Goal: Task Accomplishment & Management: Manage account settings

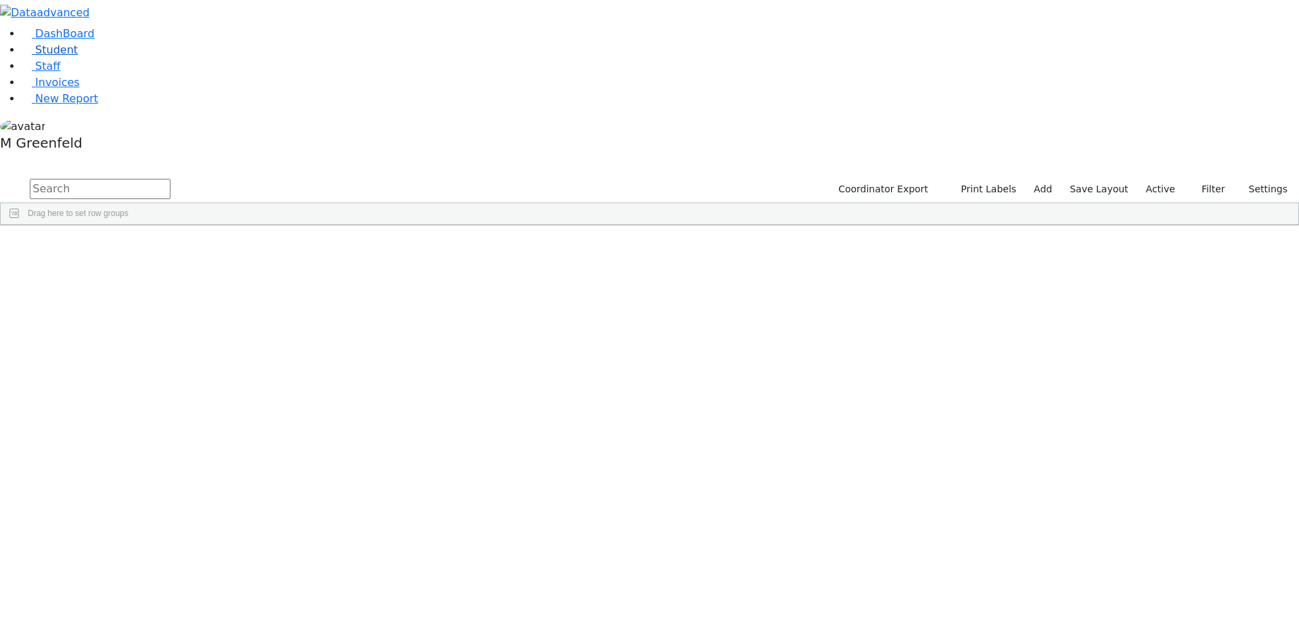
click at [78, 56] on link "Student" at bounding box center [50, 49] width 56 height 13
click at [1198, 179] on button "Filter" at bounding box center [1207, 189] width 47 height 21
click at [1189, 291] on label "Enrollment student only" at bounding box center [1185, 307] width 91 height 32
click at [1135, 294] on input "Enrollment student only" at bounding box center [1129, 299] width 11 height 11
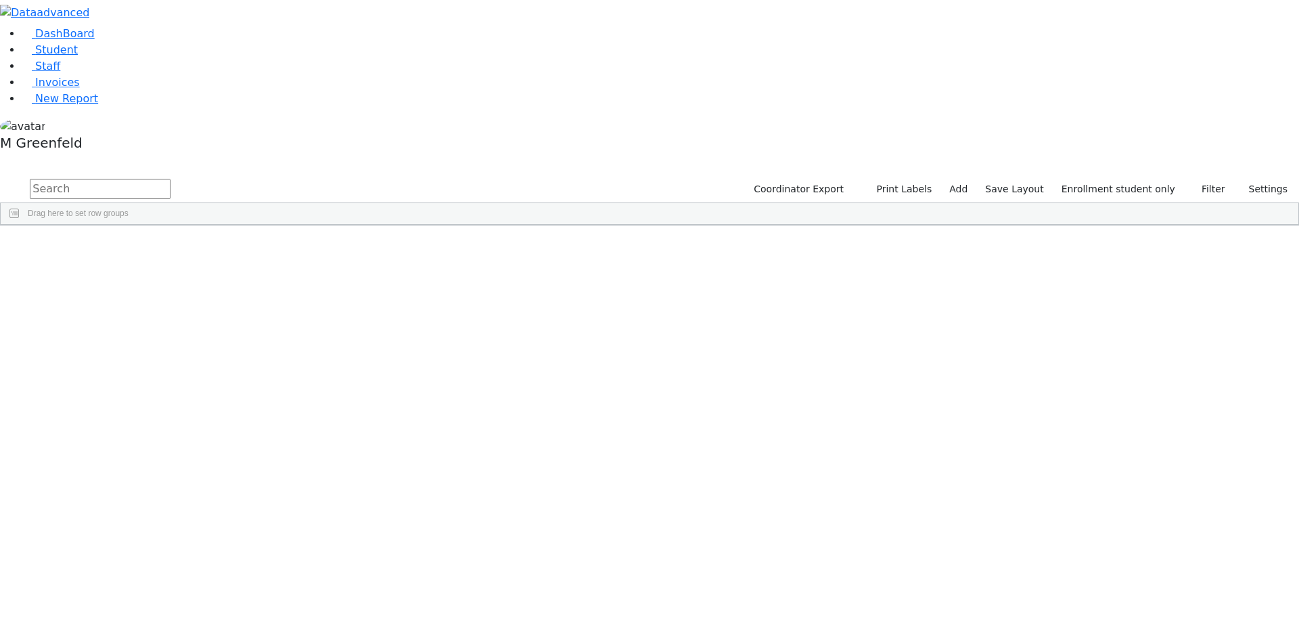
scroll to position [120, 0]
click at [201, 639] on div "Hersch" at bounding box center [168, 648] width 65 height 19
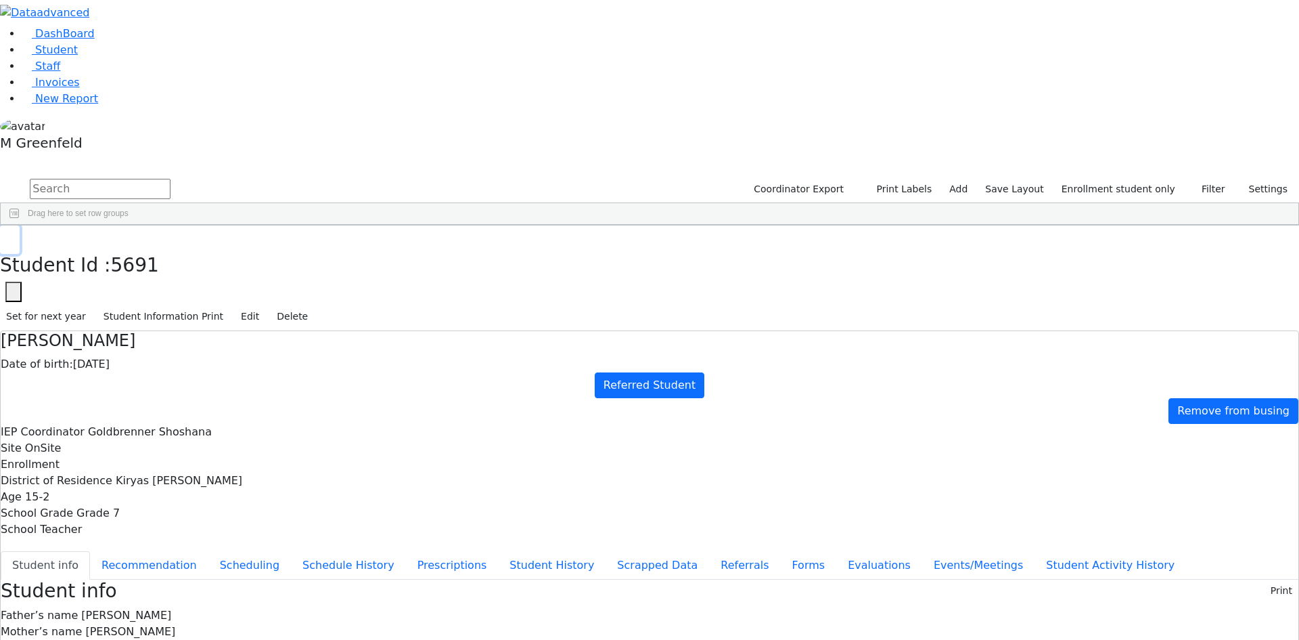
click at [6, 236] on use "button" at bounding box center [6, 236] width 0 height 0
click at [201, 639] on div "Hersch" at bounding box center [168, 648] width 65 height 19
click at [709, 551] on button "Referrals" at bounding box center [744, 565] width 71 height 28
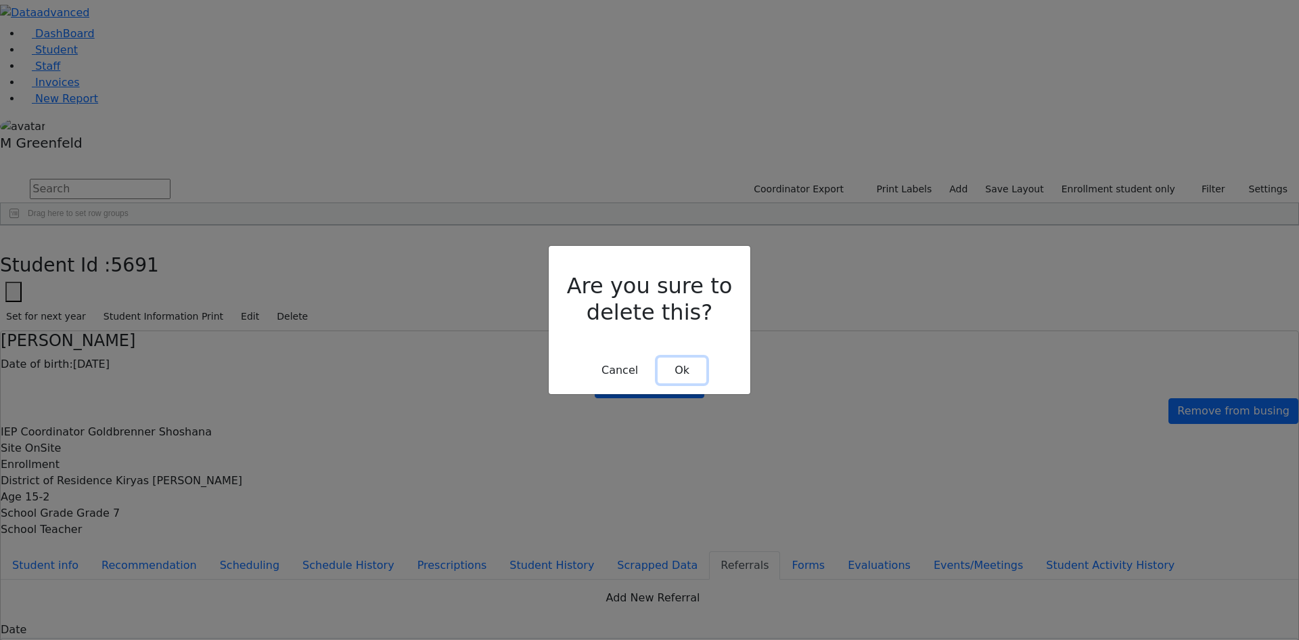
click at [683, 357] on button "Ok" at bounding box center [682, 370] width 49 height 26
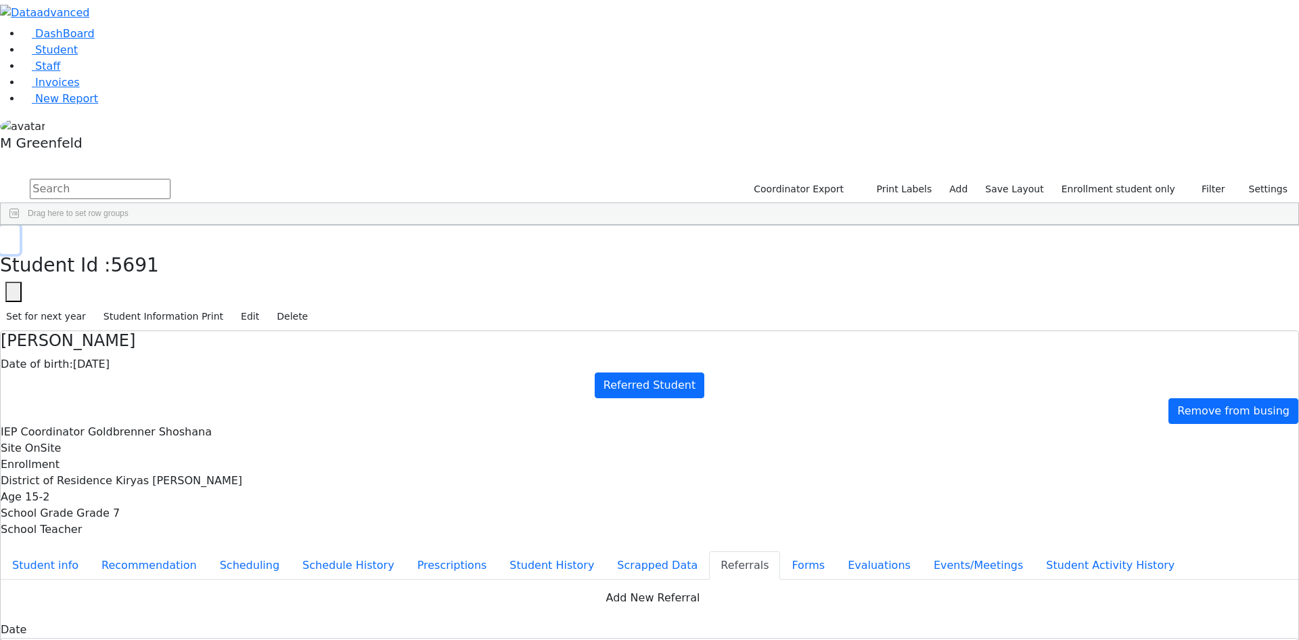
click at [14, 236] on icon "button" at bounding box center [9, 240] width 7 height 8
click at [266, 639] on div "07/27/2010" at bounding box center [233, 648] width 65 height 19
click at [265, 306] on button "Edit" at bounding box center [250, 316] width 30 height 21
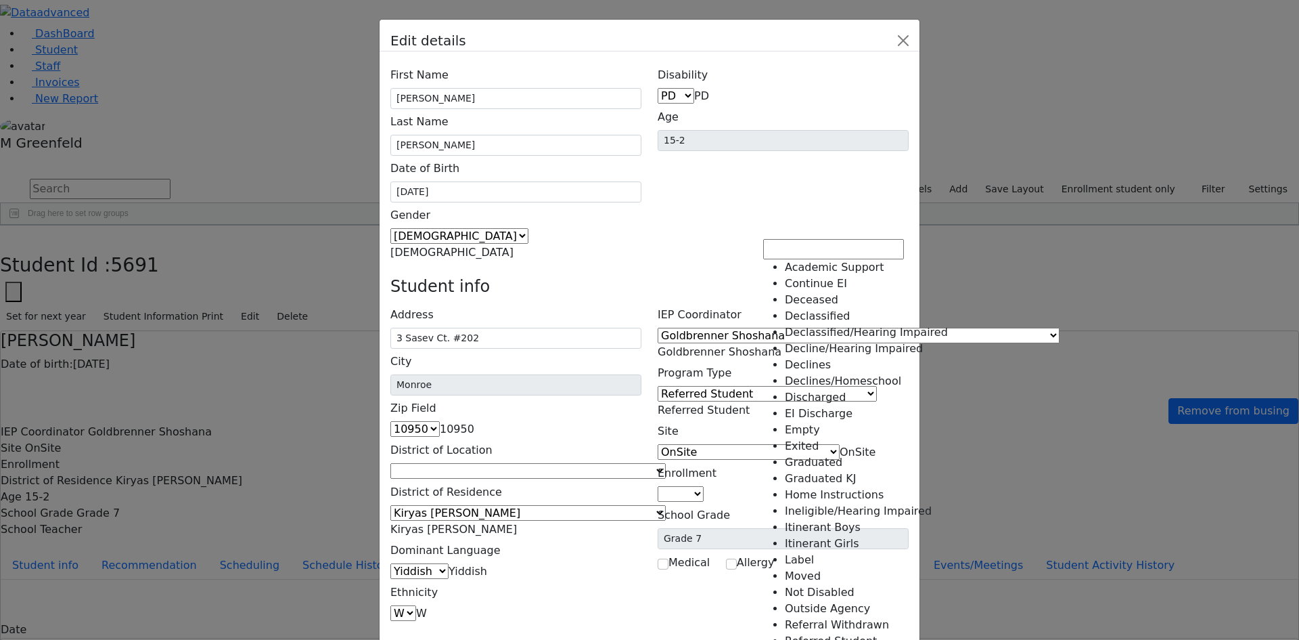
click at [750, 403] on span "Referred Student" at bounding box center [704, 409] width 92 height 13
click at [842, 277] on h4 "Student info" at bounding box center [649, 287] width 518 height 20
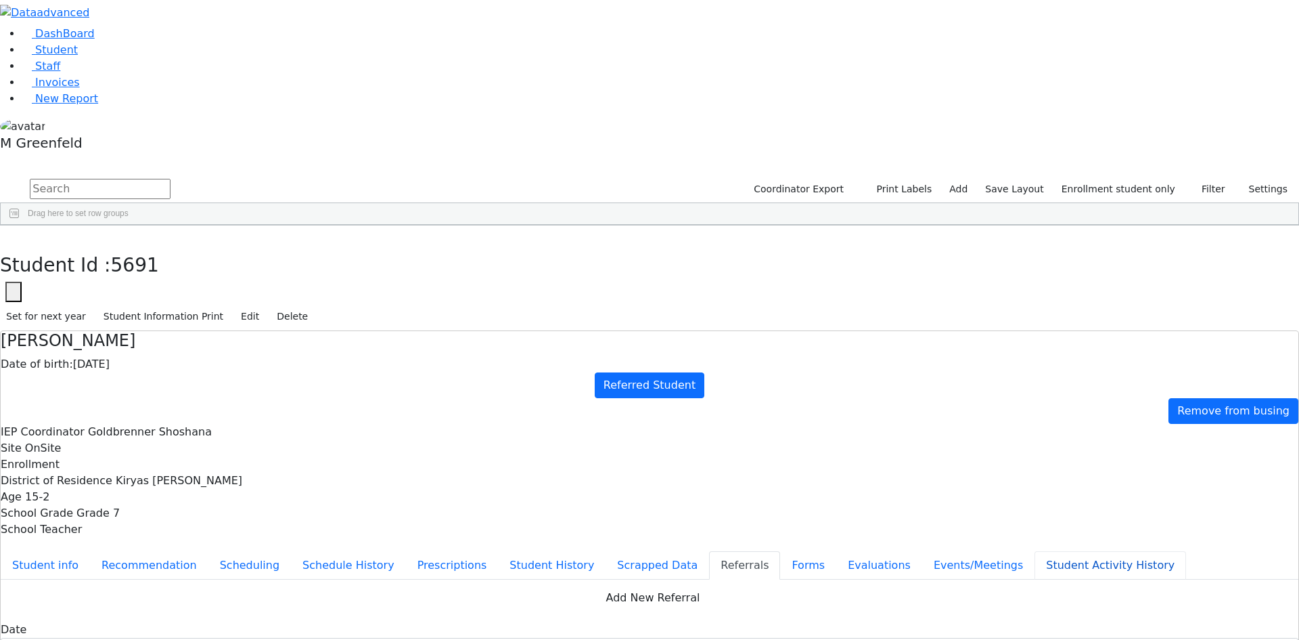
click at [1035, 551] on button "Student Activity History" at bounding box center [1111, 565] width 152 height 28
click at [385, 579] on button "Recommendation" at bounding box center [326, 593] width 118 height 28
click at [261, 579] on button "Student Info" at bounding box center [216, 593] width 89 height 28
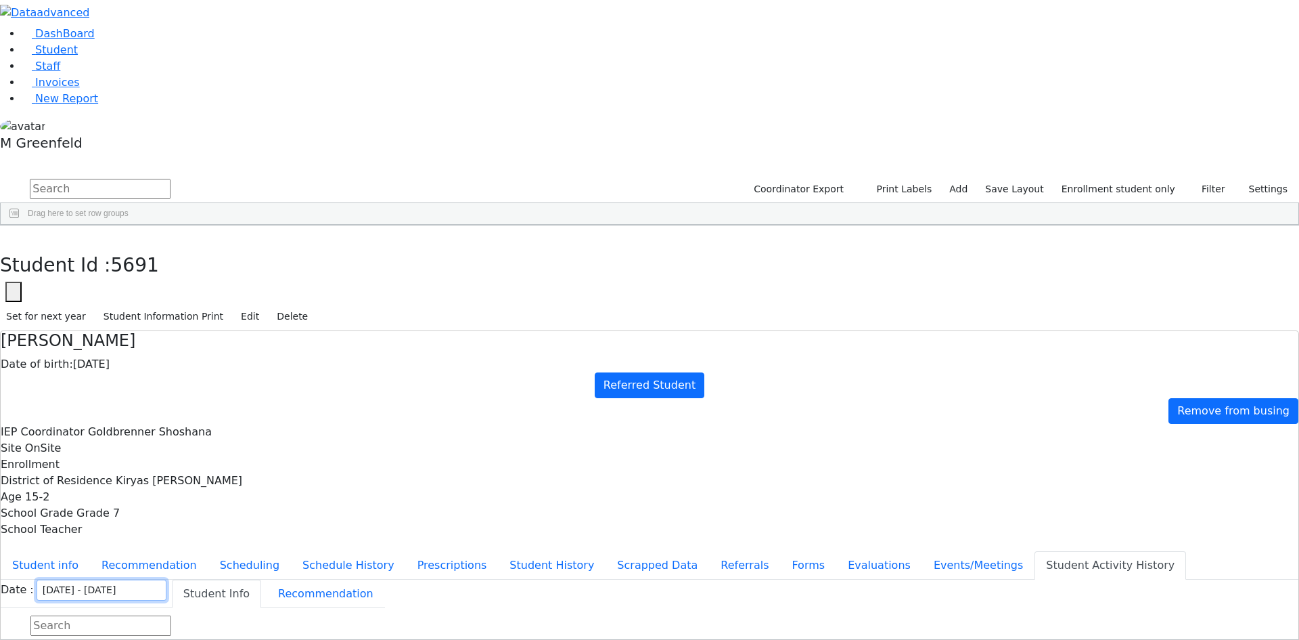
click at [166, 579] on input "08/04/2025 - 09/03/2025" at bounding box center [102, 589] width 130 height 21
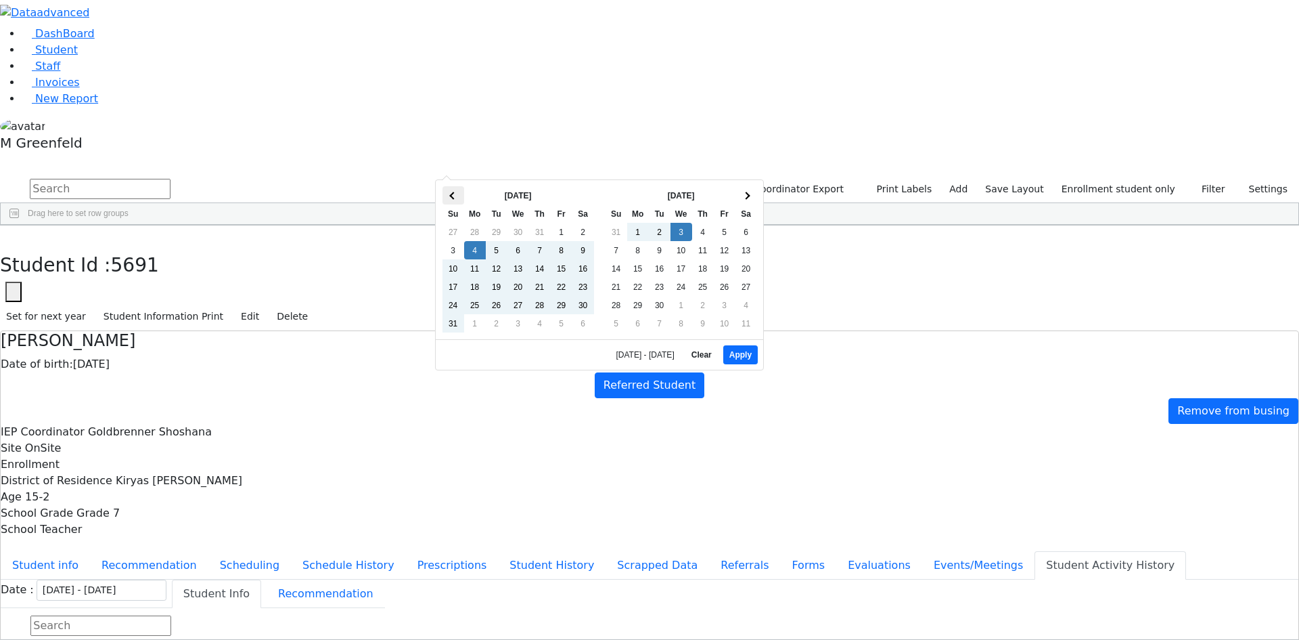
click at [454, 199] on th at bounding box center [454, 195] width 22 height 18
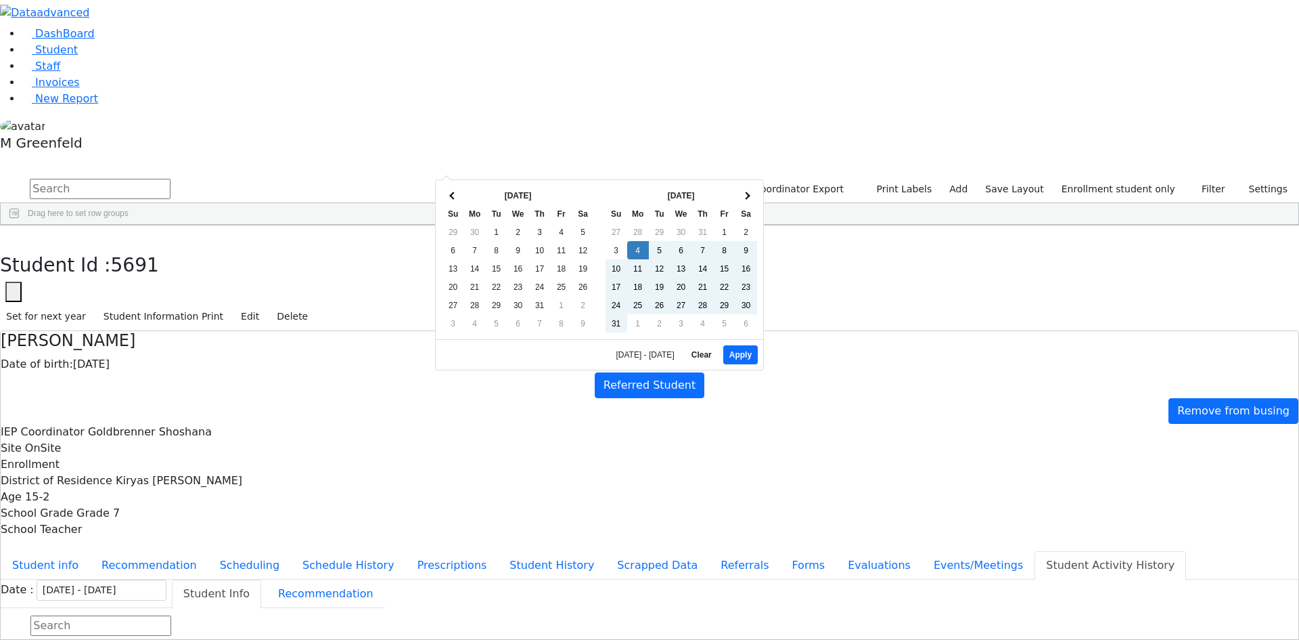
click at [454, 199] on th at bounding box center [454, 195] width 22 height 18
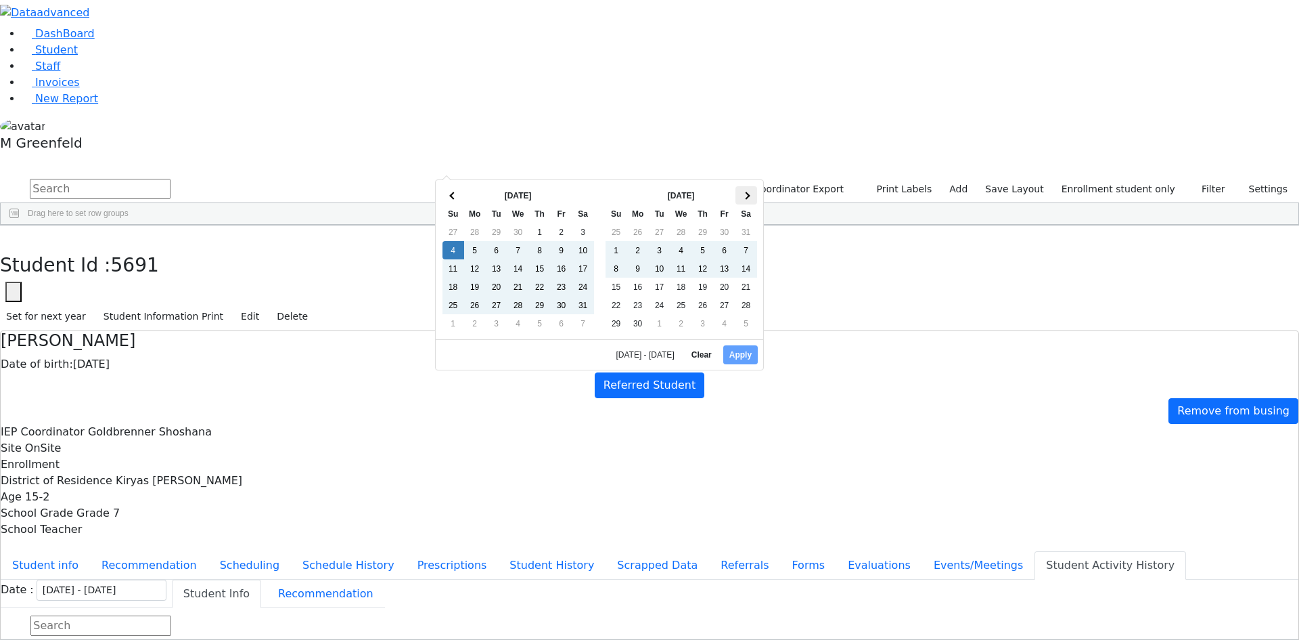
click at [751, 200] on th at bounding box center [747, 195] width 22 height 18
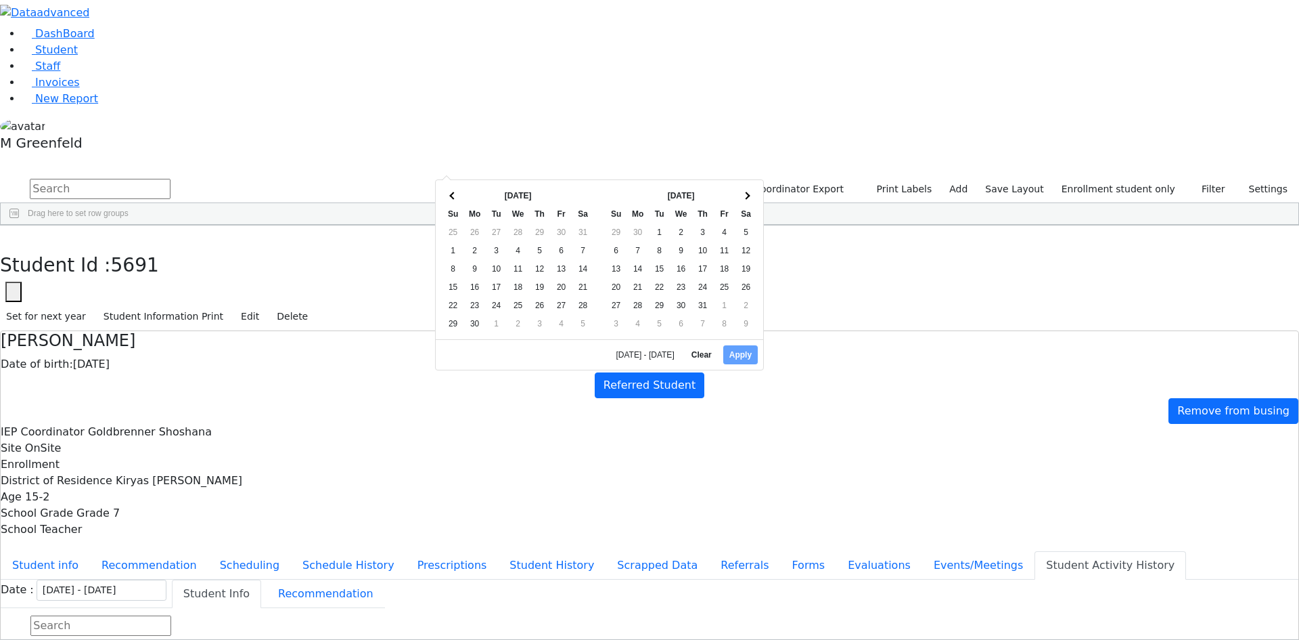
click at [751, 200] on th at bounding box center [747, 195] width 22 height 18
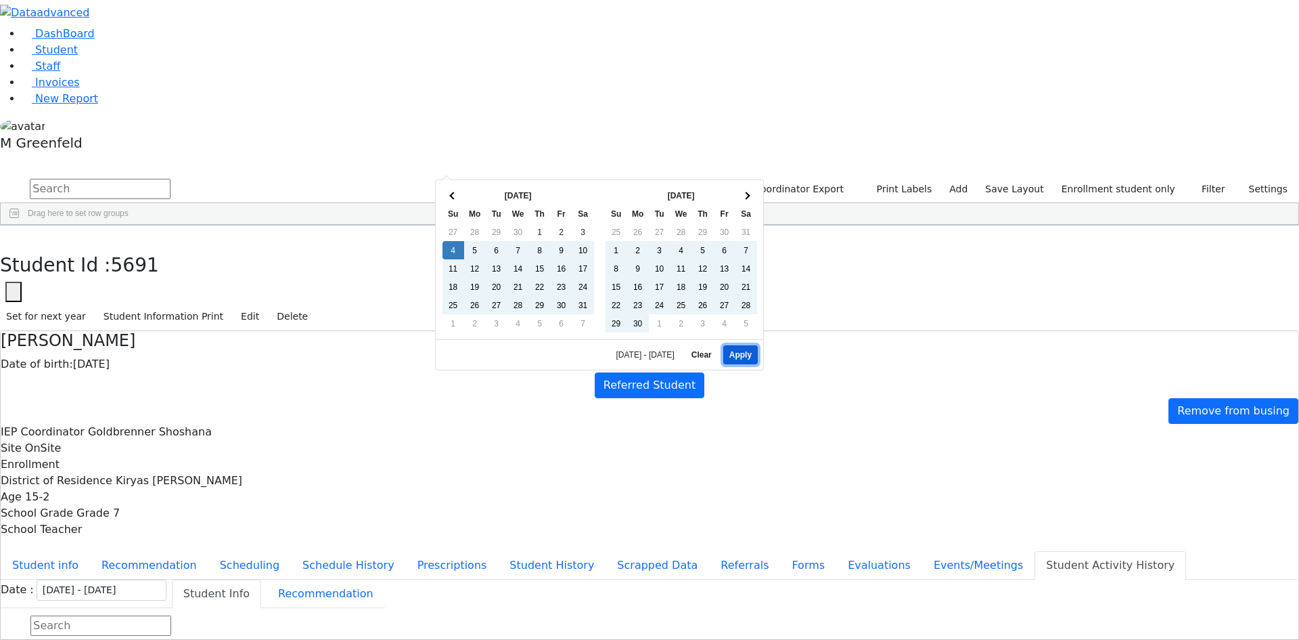
click at [746, 349] on button "Apply" at bounding box center [740, 354] width 35 height 19
type input "05/04/2025 - 08/29/2025"
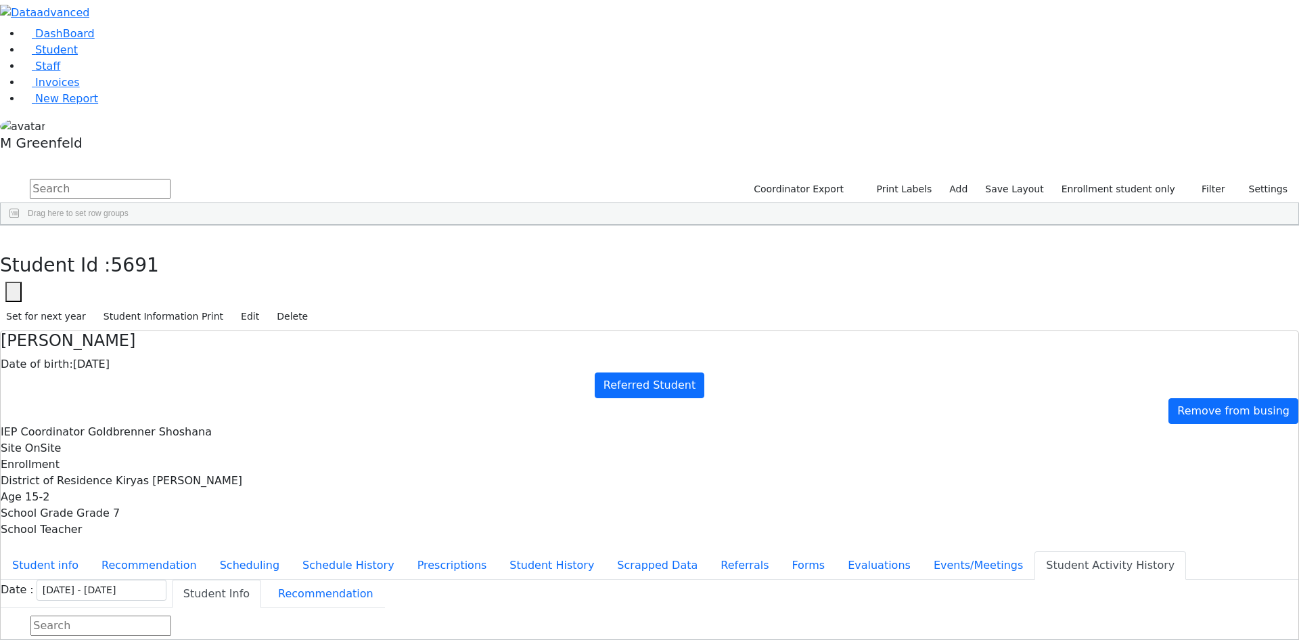
click at [261, 579] on button "Student Info" at bounding box center [216, 593] width 89 height 28
click at [922, 551] on button "Events/Meetings" at bounding box center [978, 565] width 112 height 28
click at [90, 551] on button "Student info" at bounding box center [45, 565] width 89 height 28
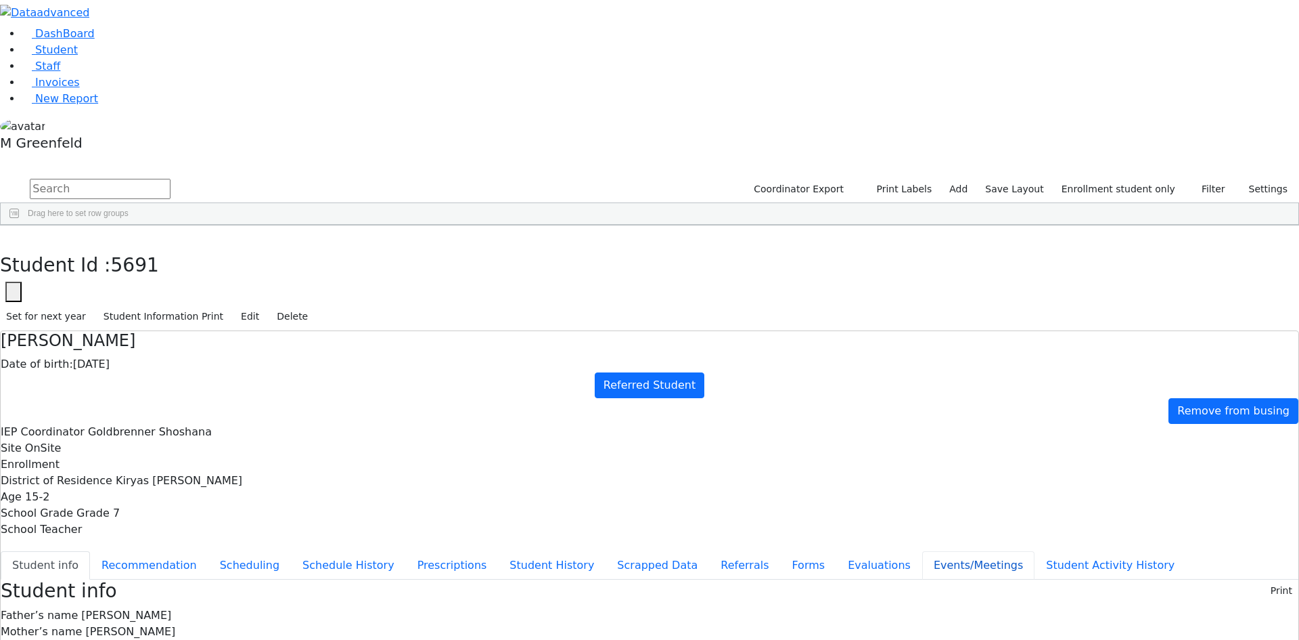
click at [922, 551] on button "Events/Meetings" at bounding box center [978, 565] width 112 height 28
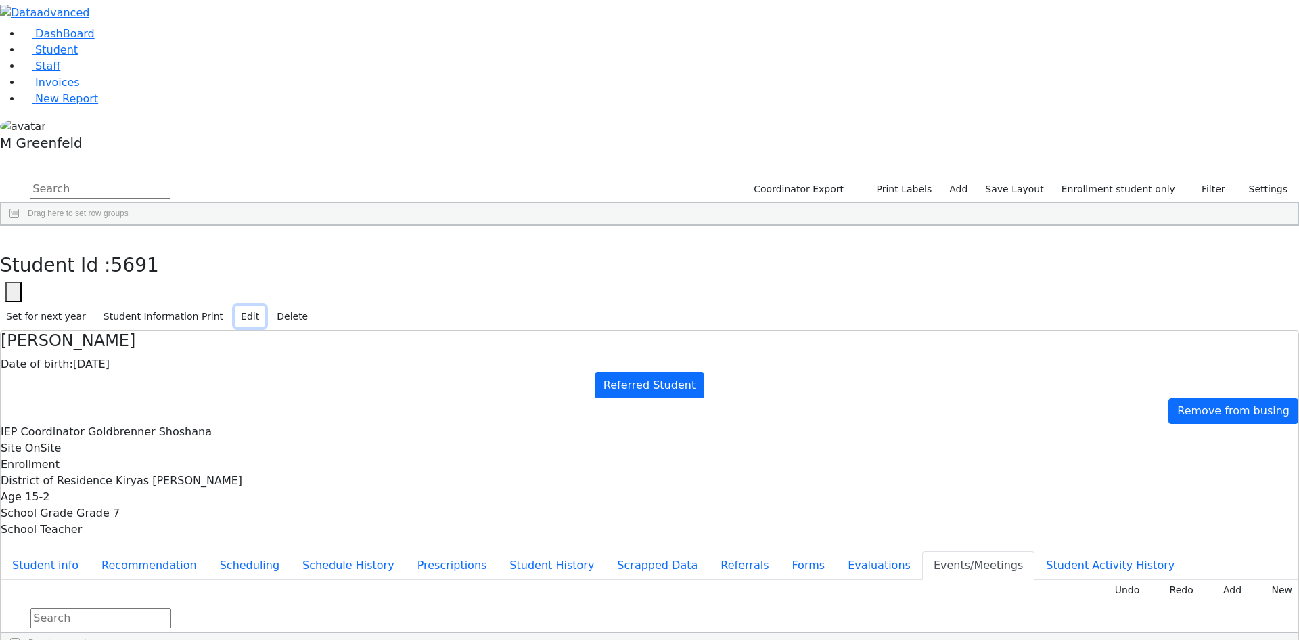
click at [265, 306] on button "Edit" at bounding box center [250, 316] width 30 height 21
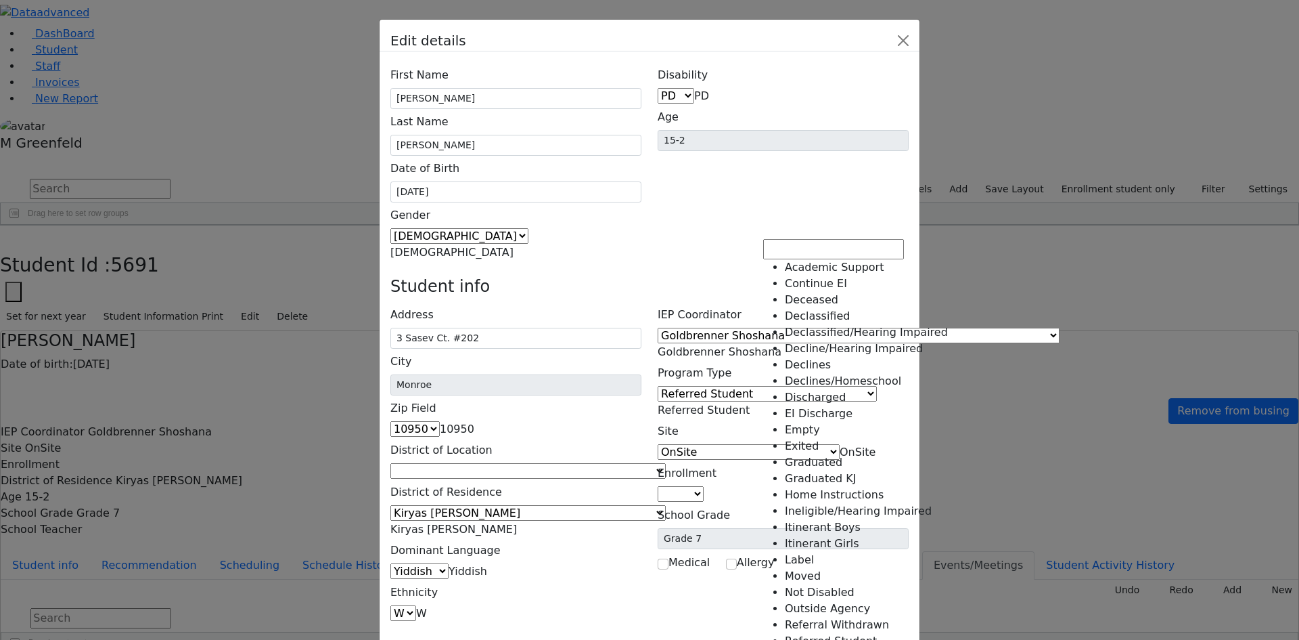
click at [750, 403] on span "Referred Student" at bounding box center [704, 409] width 92 height 13
select select "17"
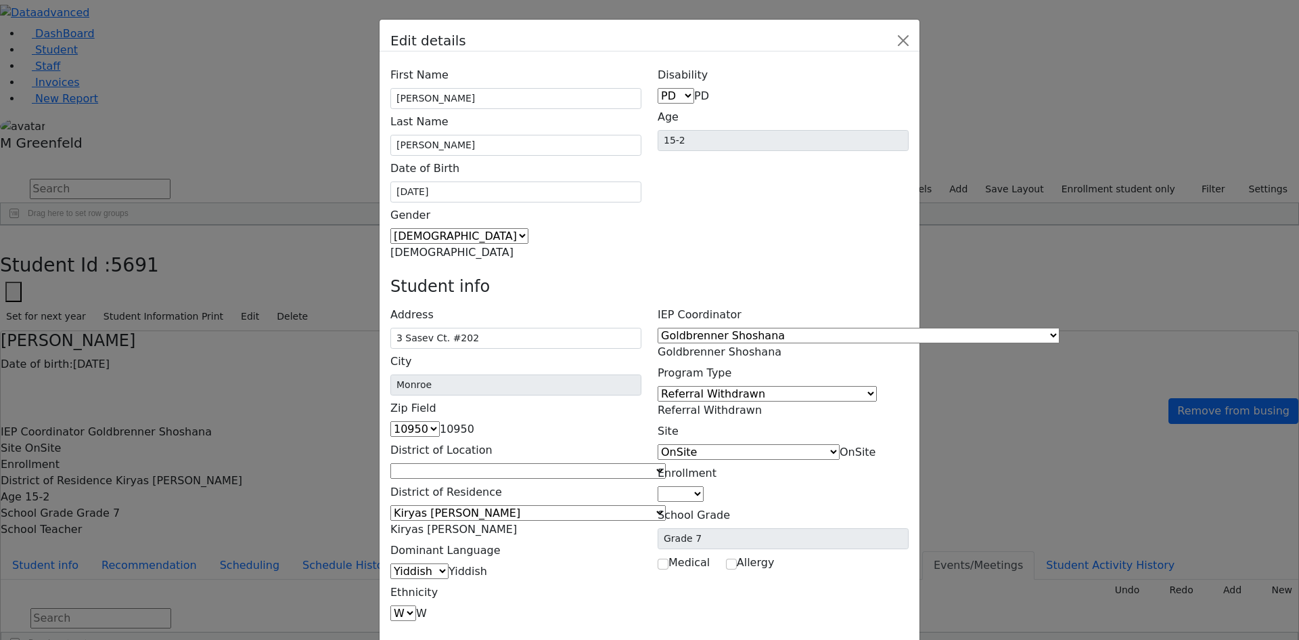
click at [782, 345] on span "Goldbrenner Shoshana" at bounding box center [720, 351] width 124 height 13
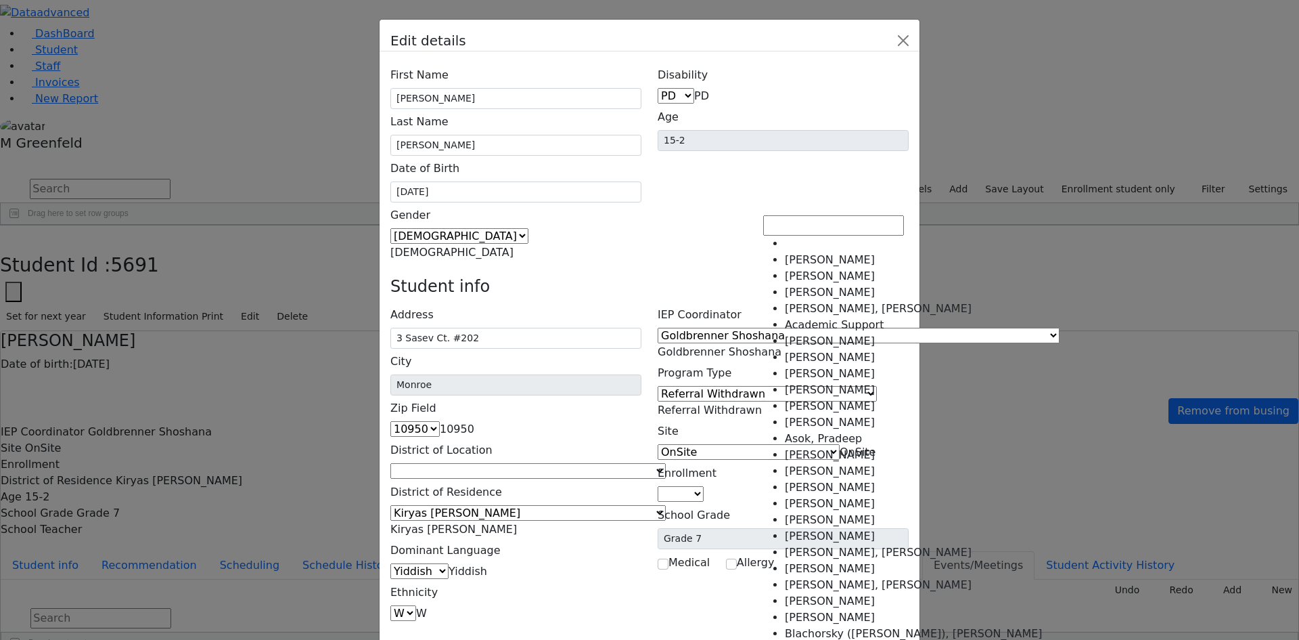
scroll to position [2275, 0]
select select "-1"
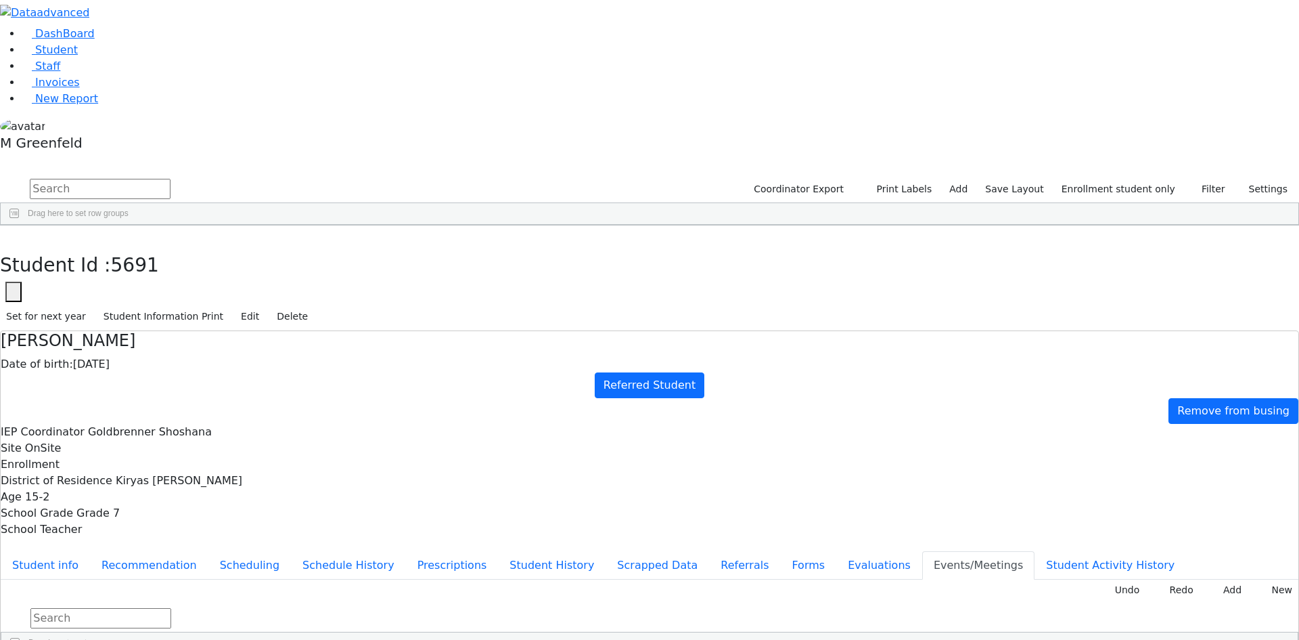
scroll to position [0, 0]
click at [20, 225] on button "button" at bounding box center [10, 239] width 20 height 28
click at [171, 179] on input "text" at bounding box center [100, 189] width 141 height 20
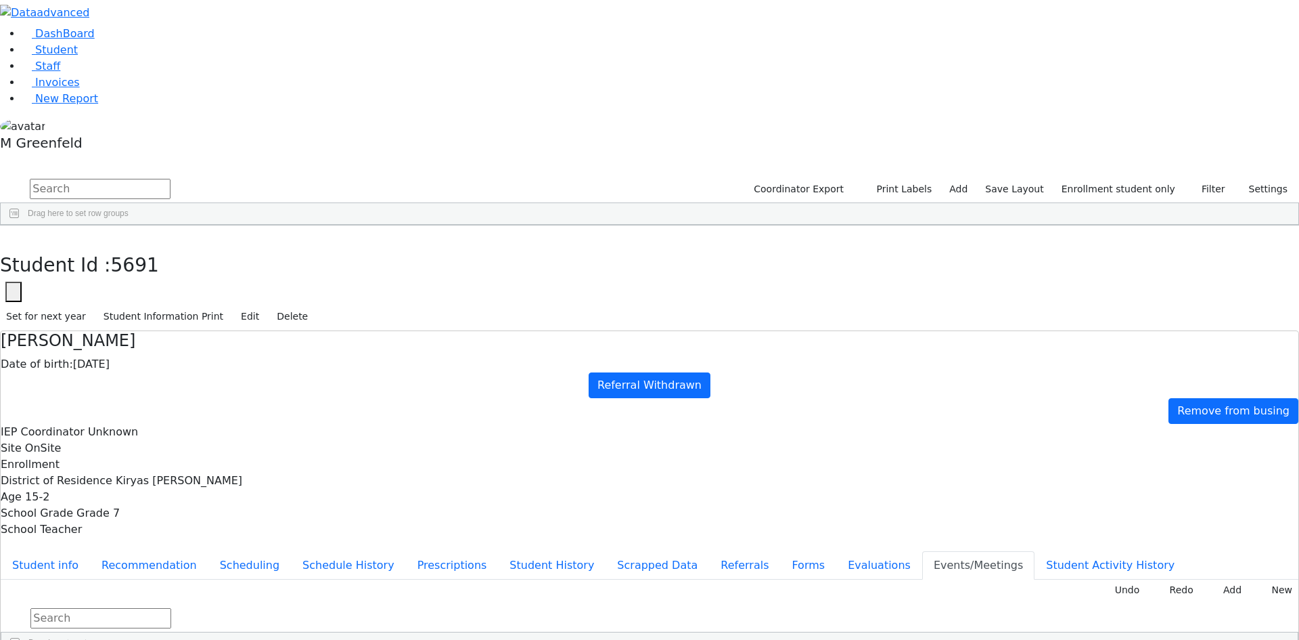
click at [90, 551] on button "Student info" at bounding box center [45, 565] width 89 height 28
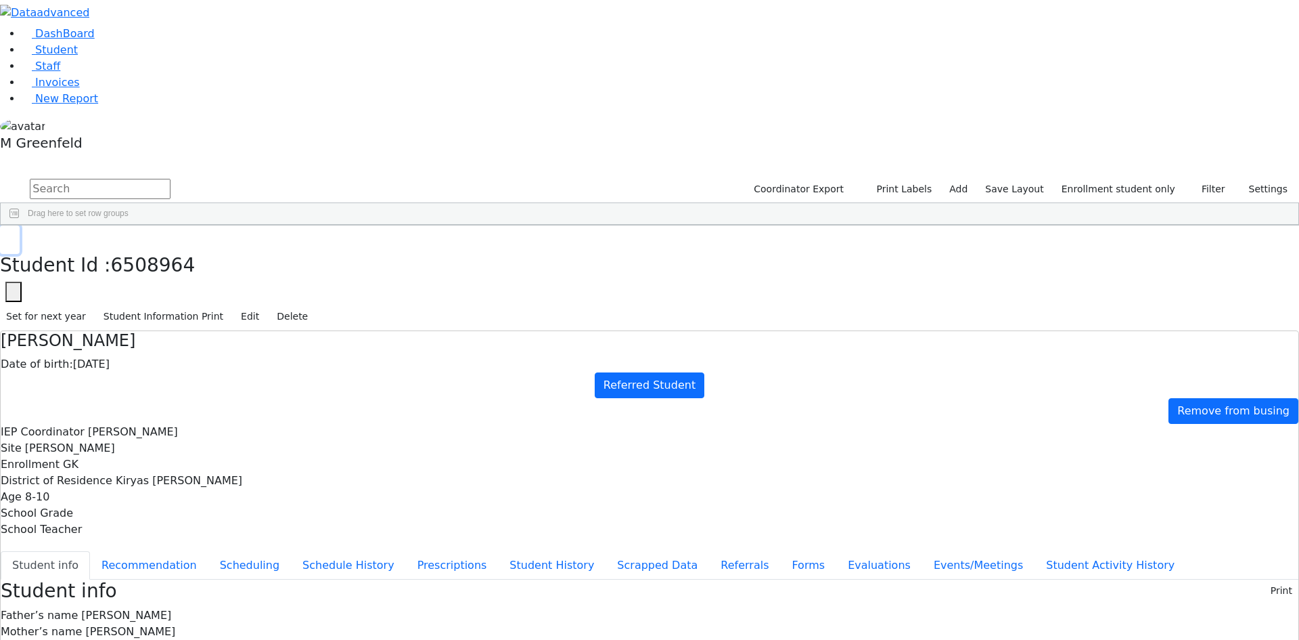
click at [20, 225] on button "button" at bounding box center [10, 239] width 20 height 28
click at [171, 179] on input "text" at bounding box center [100, 189] width 141 height 20
click at [1073, 179] on label "Enrollment student only" at bounding box center [1119, 189] width 126 height 21
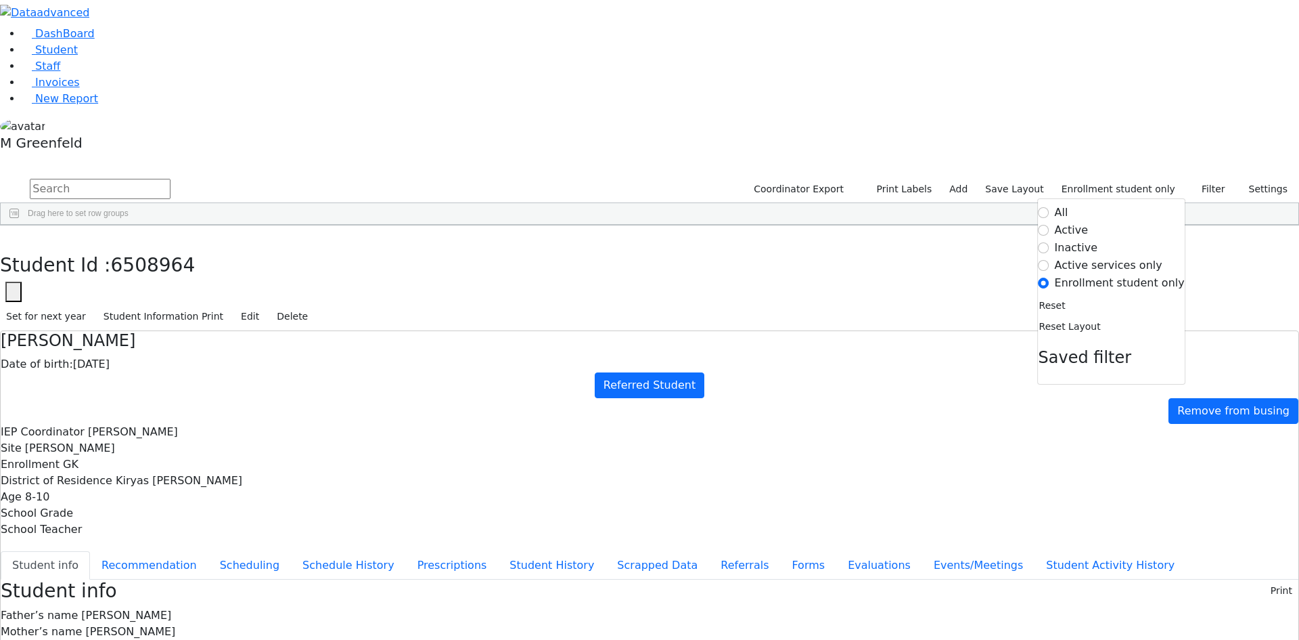
click at [1073, 222] on label "Active" at bounding box center [1072, 230] width 34 height 16
click at [1050, 225] on input "Active" at bounding box center [1044, 230] width 11 height 11
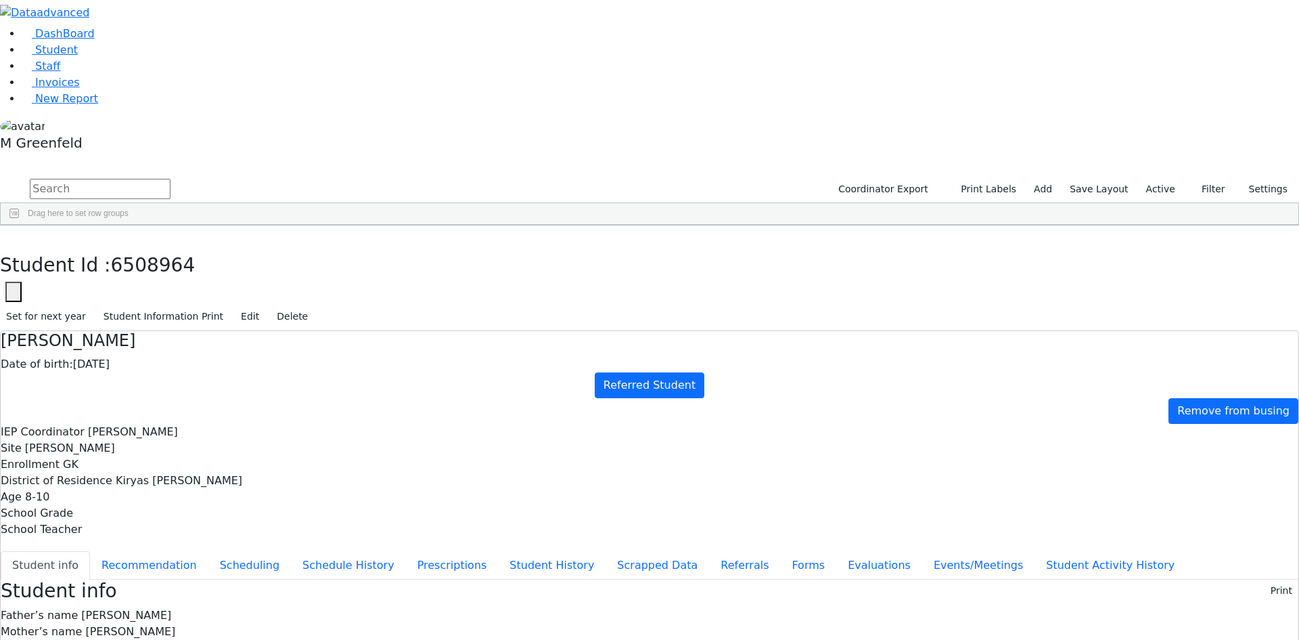
scroll to position [0, 0]
click at [171, 179] on input "text" at bounding box center [100, 189] width 141 height 20
type input "gitty"
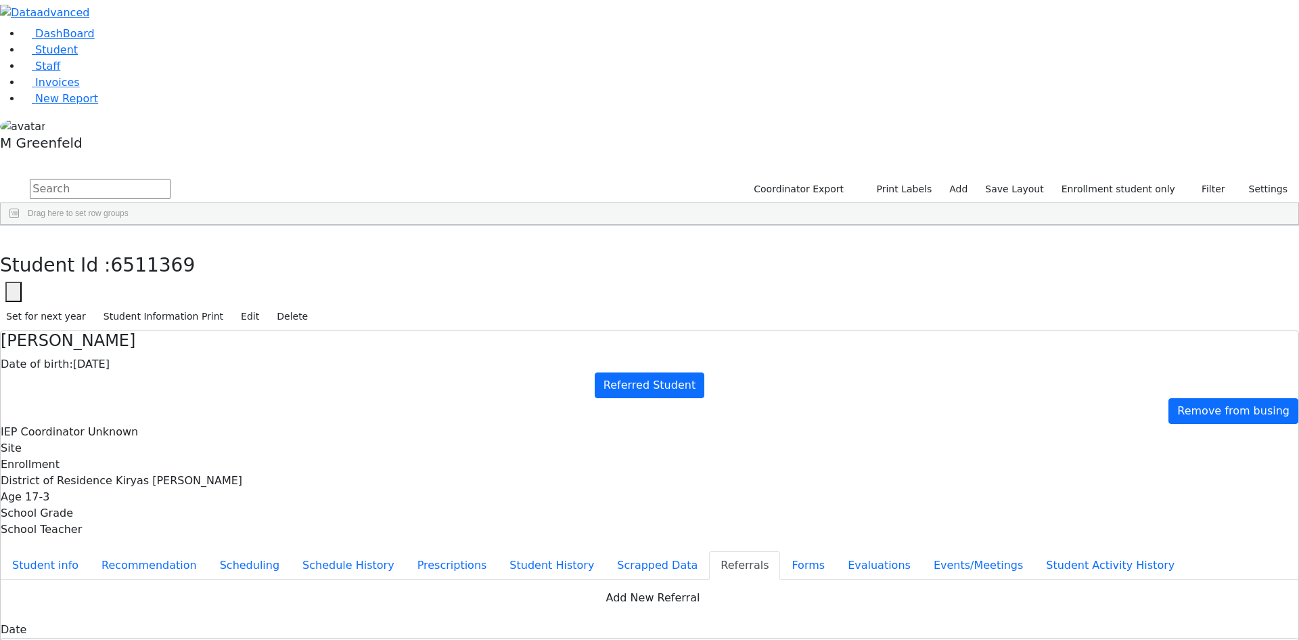
scroll to position [120, 0]
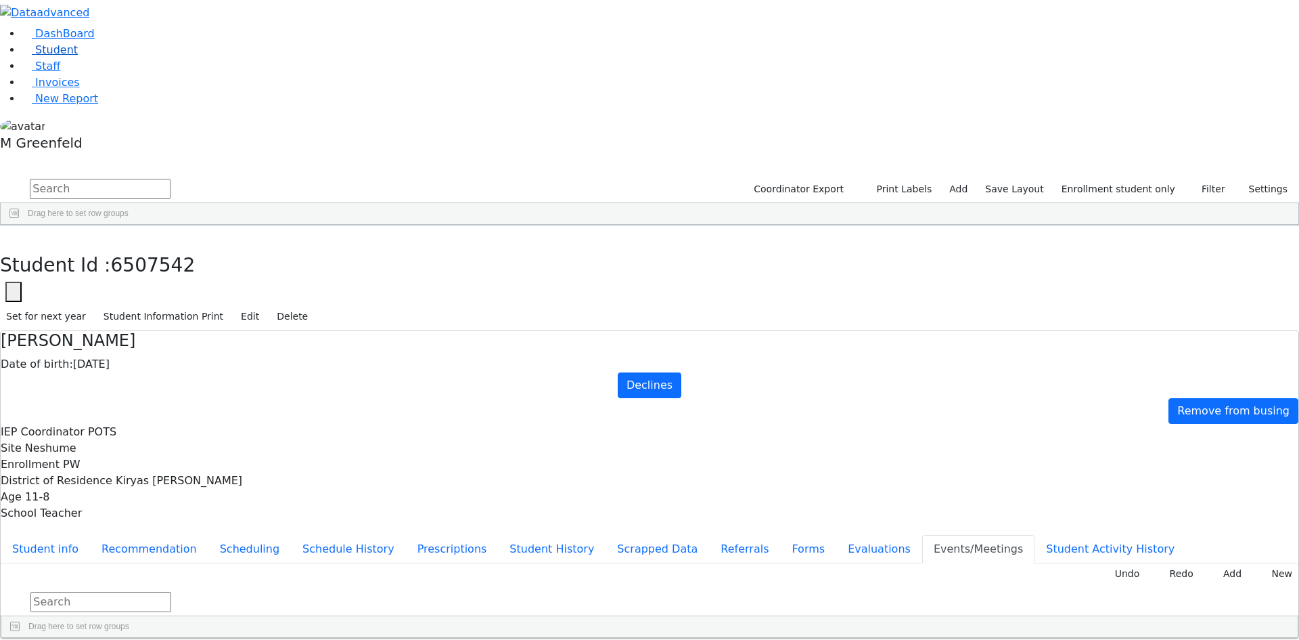
click at [62, 56] on span "Student" at bounding box center [56, 49] width 43 height 13
